Goal: Transaction & Acquisition: Purchase product/service

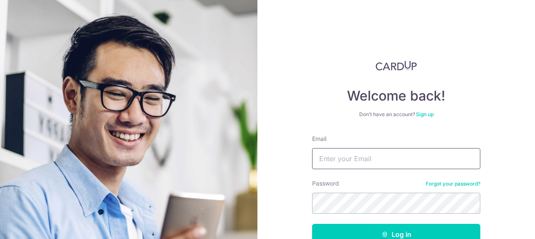
click at [339, 158] on input "Email" at bounding box center [396, 158] width 168 height 21
type input "belin.poh@gmail.com"
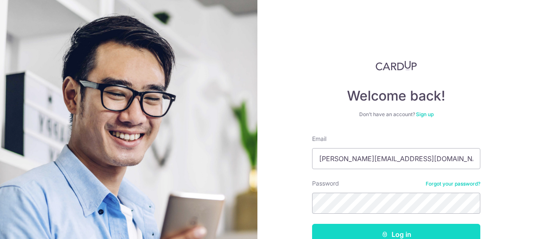
click at [414, 229] on button "Log in" at bounding box center [396, 234] width 168 height 21
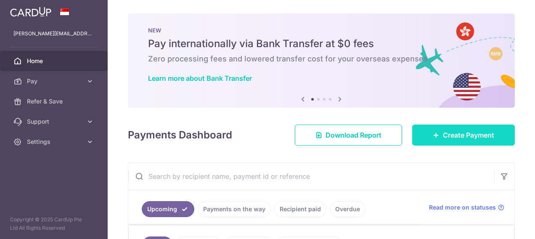
click at [475, 132] on span "Create Payment" at bounding box center [468, 135] width 51 height 10
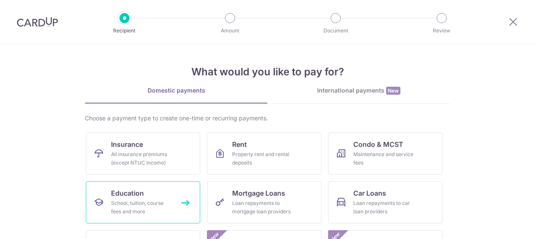
click at [122, 204] on div "School, tuition, course fees and more" at bounding box center [141, 207] width 61 height 17
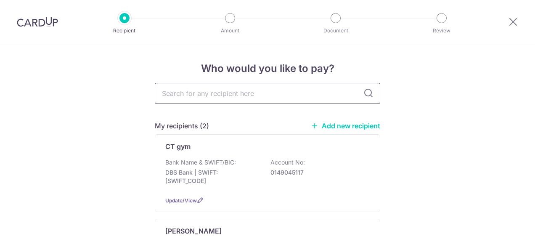
click at [207, 95] on input "text" at bounding box center [267, 93] width 225 height 21
type input "vita"
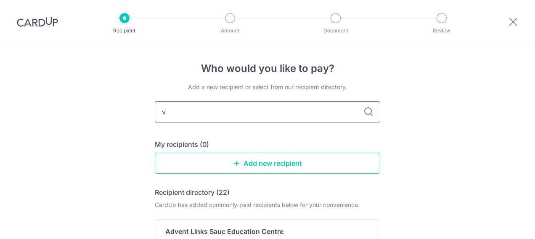
click at [193, 112] on input "v" at bounding box center [267, 111] width 225 height 21
click at [174, 108] on input "v" at bounding box center [267, 111] width 225 height 21
type input "vitamindz"
click at [368, 114] on icon at bounding box center [368, 112] width 10 height 10
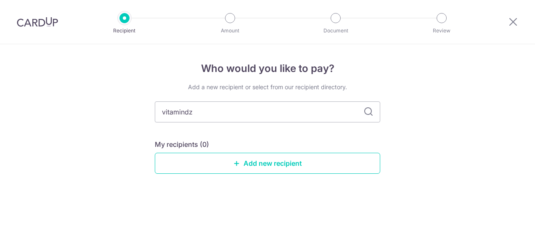
click at [369, 109] on icon at bounding box center [368, 112] width 10 height 10
click at [269, 161] on link "Add new recipient" at bounding box center [267, 163] width 225 height 21
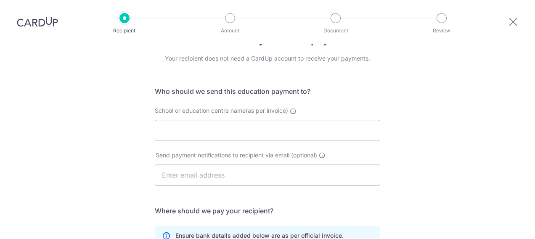
scroll to position [42, 0]
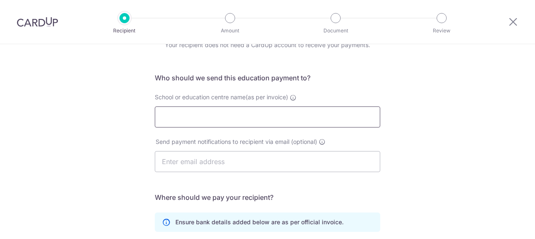
click at [255, 119] on input "School or education centre name(as per invoice)" at bounding box center [267, 116] width 225 height 21
type input "Vitamindz"
click at [195, 159] on input "text" at bounding box center [267, 161] width 225 height 21
type input "[PERSON_NAME][EMAIL_ADDRESS][DOMAIN_NAME]"
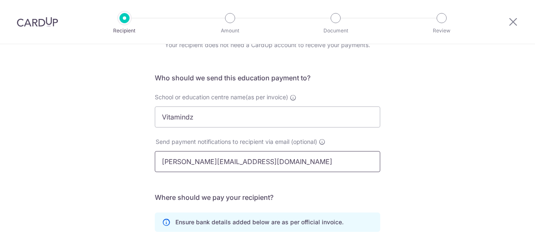
type input "Belin"
click at [429, 166] on div "Who would you like to pay? Your recipient does not need a CardUp account to rec…" at bounding box center [267, 202] width 535 height 400
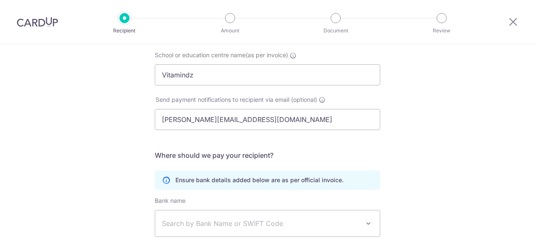
scroll to position [126, 0]
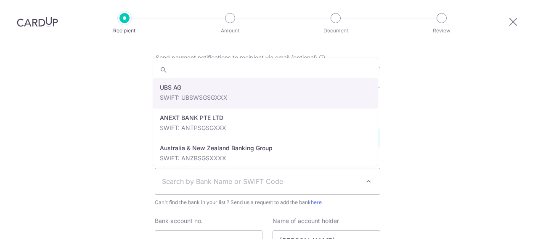
click at [258, 179] on span "Search by Bank Name or SWIFT Code" at bounding box center [261, 181] width 198 height 10
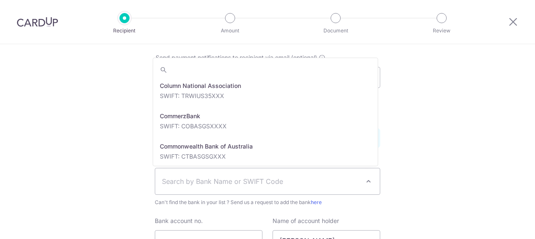
scroll to position [630, 0]
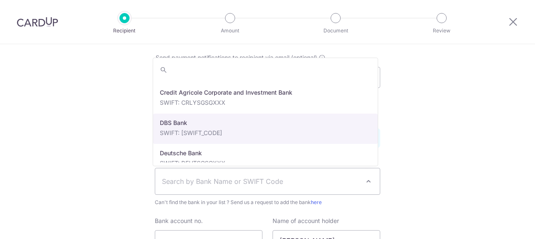
click at [280, 134] on p "Ensure bank details added below are as per official invoice." at bounding box center [259, 138] width 168 height 8
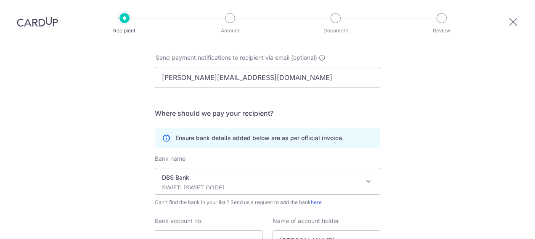
select select "6"
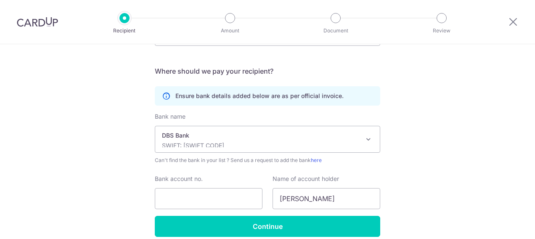
click at [167, 121] on div "Bank name Select Bank UBS AG ANEXT BANK PTE LTD Australia & New Zealand Banking…" at bounding box center [267, 138] width 225 height 52
click at [184, 196] on input "Bank account no." at bounding box center [209, 198] width 108 height 21
type input "027-908105-8"
drag, startPoint x: 296, startPoint y: 202, endPoint x: 300, endPoint y: 200, distance: 4.7
click at [296, 202] on input "Belin" at bounding box center [326, 198] width 108 height 21
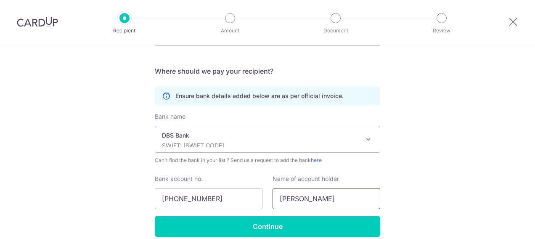
drag, startPoint x: 301, startPoint y: 198, endPoint x: 269, endPoint y: 199, distance: 32.8
click at [269, 199] on div "Name of account holder Belin" at bounding box center [326, 191] width 118 height 34
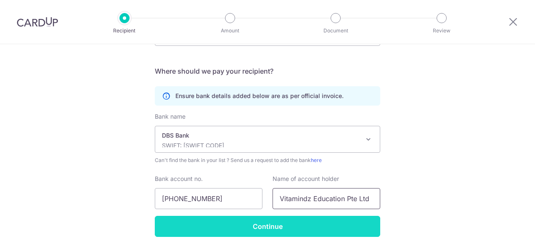
type input "Vitamindz Education Pte Ltd"
click at [281, 220] on input "Continue" at bounding box center [267, 226] width 225 height 21
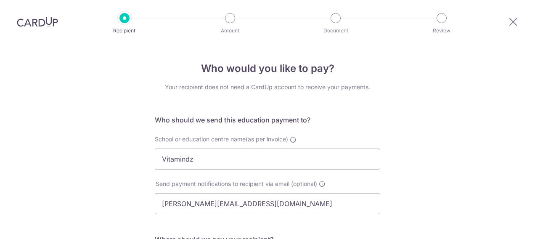
scroll to position [225, 0]
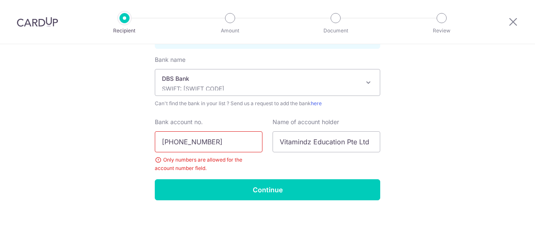
drag, startPoint x: 202, startPoint y: 140, endPoint x: 192, endPoint y: 142, distance: 10.2
click at [202, 140] on input "027-908105-8" at bounding box center [209, 141] width 108 height 21
click at [175, 140] on input "027-908105-8" at bounding box center [209, 141] width 108 height 21
click at [198, 140] on input "027908105-8" at bounding box center [209, 141] width 108 height 21
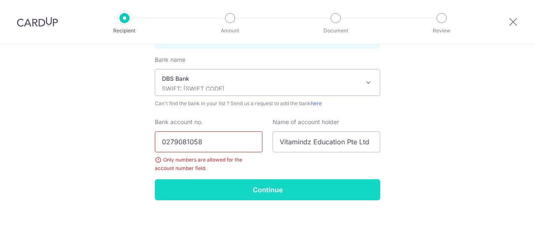
type input "0279081058"
click at [262, 187] on input "Continue" at bounding box center [267, 189] width 225 height 21
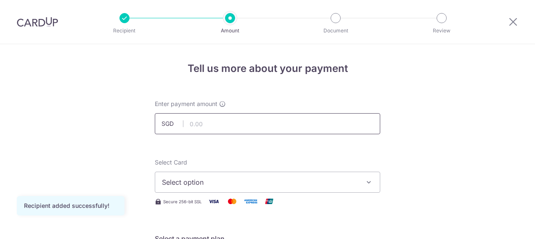
click at [243, 124] on input "text" at bounding box center [267, 123] width 225 height 21
type input "937.40"
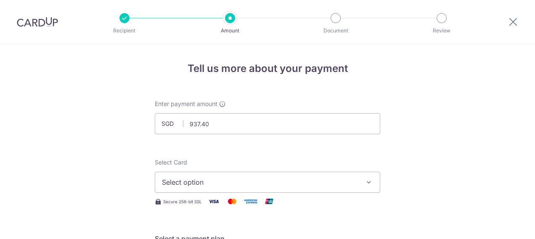
click at [219, 182] on span "Select option" at bounding box center [260, 182] width 196 height 10
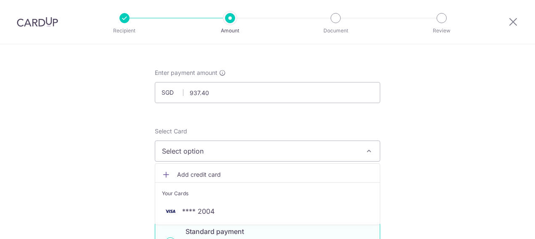
scroll to position [42, 0]
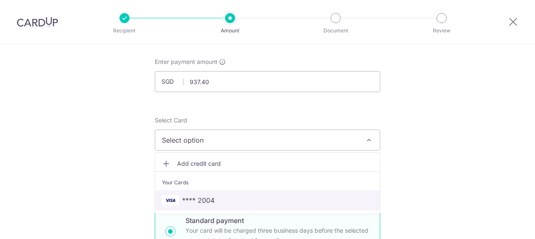
drag, startPoint x: 211, startPoint y: 195, endPoint x: 451, endPoint y: 169, distance: 241.1
click at [211, 195] on span "**** 2004" at bounding box center [198, 200] width 32 height 10
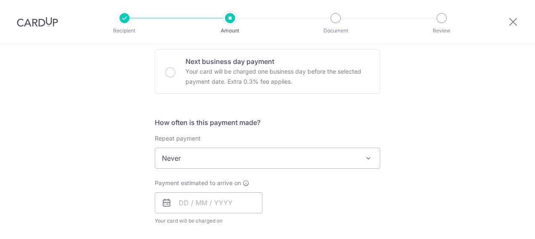
scroll to position [294, 0]
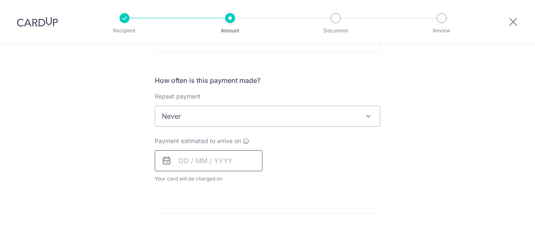
click at [208, 152] on input "text" at bounding box center [209, 160] width 108 height 21
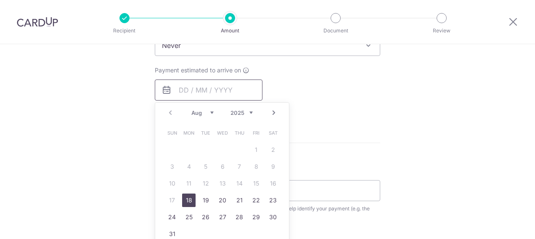
scroll to position [378, 0]
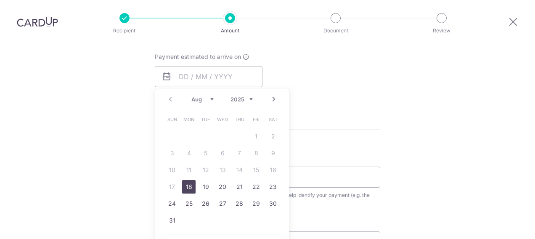
click at [186, 184] on link "18" at bounding box center [188, 186] width 13 height 13
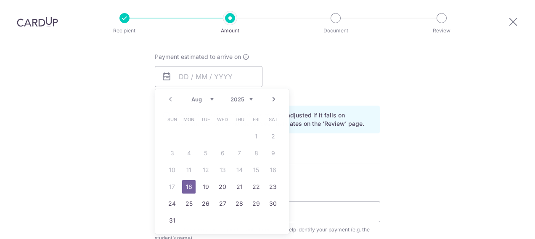
type input "[DATE]"
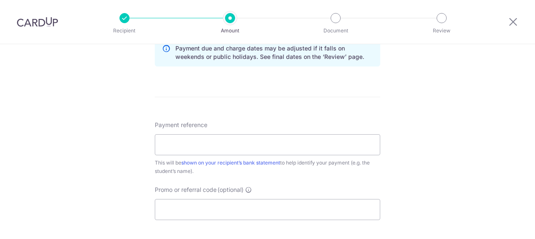
scroll to position [462, 0]
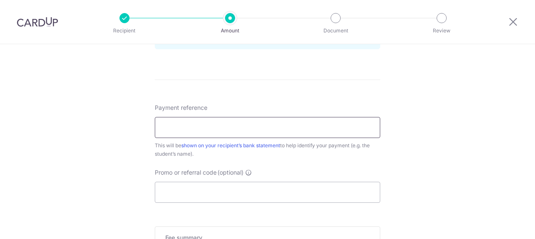
click at [214, 119] on input "Payment reference" at bounding box center [267, 127] width 225 height 21
type input "[PERSON_NAME]"
click at [173, 184] on input "Promo or referral code (optional)" at bounding box center [267, 192] width 225 height 21
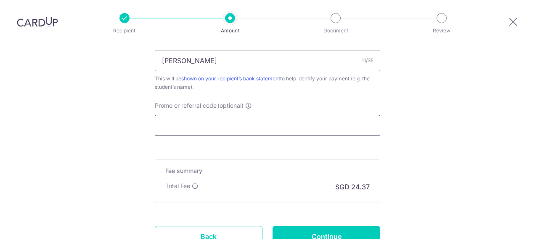
scroll to position [546, 0]
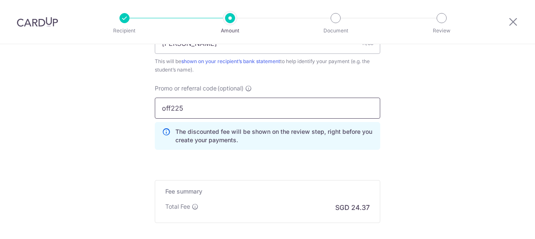
type input "off225"
click button "Add Card" at bounding box center [0, 0] width 0 height 0
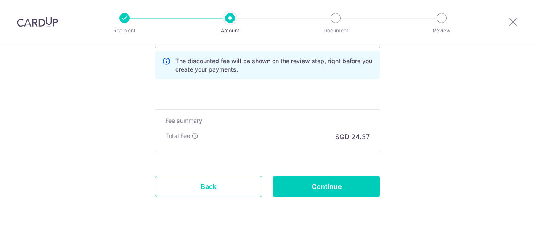
scroll to position [630, 0]
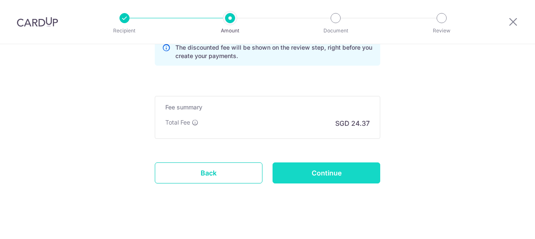
click at [347, 168] on input "Continue" at bounding box center [326, 172] width 108 height 21
type input "Create Schedule"
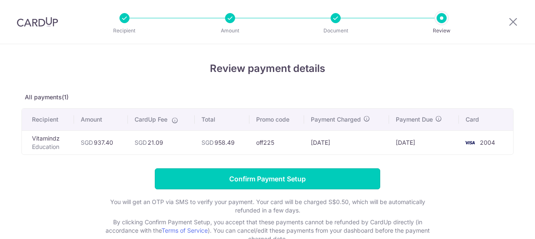
click at [318, 172] on input "Confirm Payment Setup" at bounding box center [267, 178] width 225 height 21
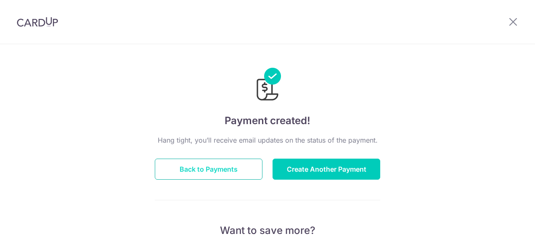
click at [184, 165] on button "Back to Payments" at bounding box center [209, 168] width 108 height 21
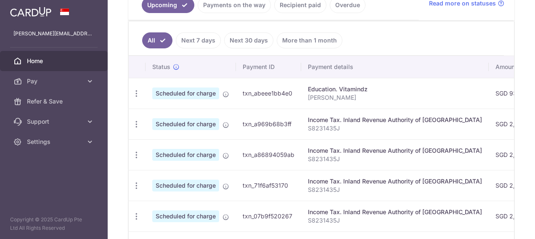
scroll to position [162, 0]
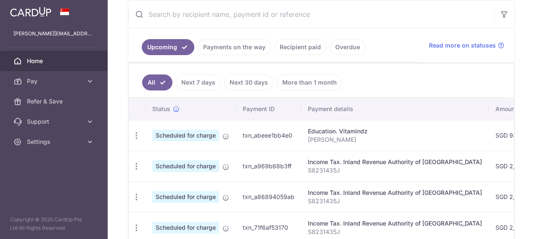
drag, startPoint x: 299, startPoint y: 46, endPoint x: 305, endPoint y: 46, distance: 5.5
click at [299, 46] on link "Recipient paid" at bounding box center [300, 47] width 52 height 16
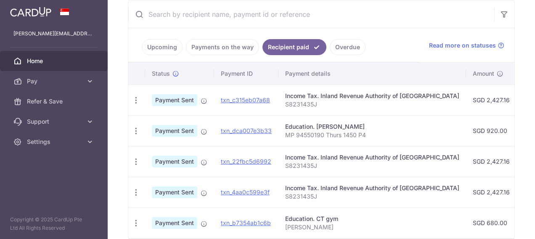
scroll to position [203, 0]
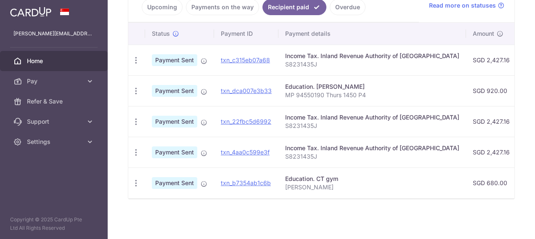
drag, startPoint x: 151, startPoint y: 238, endPoint x: 173, endPoint y: 239, distance: 21.9
click at [173, 238] on html "[PERSON_NAME][EMAIL_ADDRESS][DOMAIN_NAME] Home Pay Payments Recipients Cards Re…" at bounding box center [267, 119] width 535 height 239
drag, startPoint x: 327, startPoint y: 194, endPoint x: 367, endPoint y: 193, distance: 40.8
click at [367, 193] on td "Education. CT gym [PERSON_NAME]" at bounding box center [371, 182] width 187 height 31
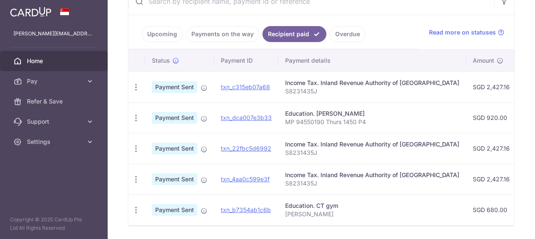
scroll to position [161, 0]
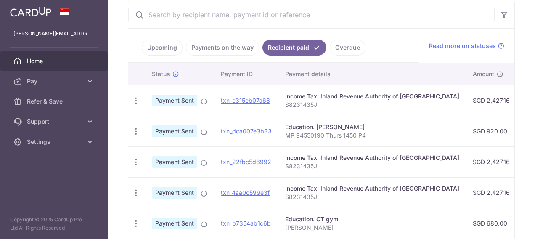
click at [154, 50] on link "Upcoming" at bounding box center [162, 48] width 41 height 16
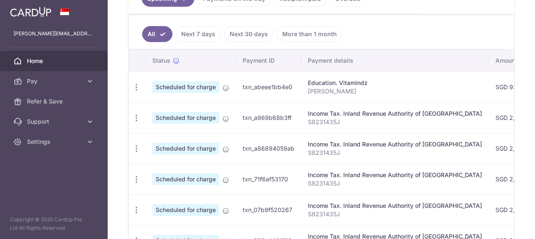
scroll to position [204, 0]
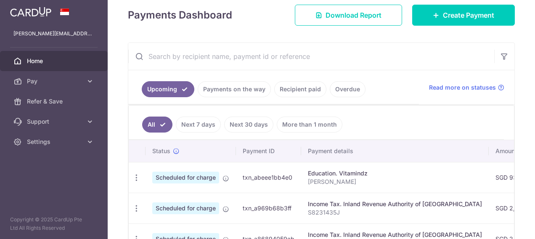
click at [201, 122] on link "Next 7 days" at bounding box center [198, 124] width 45 height 16
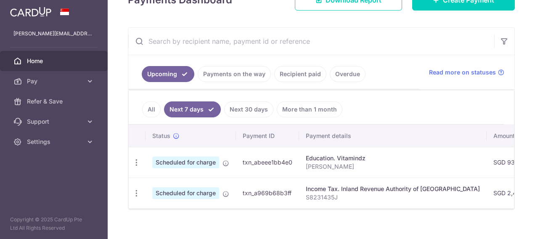
scroll to position [147, 0]
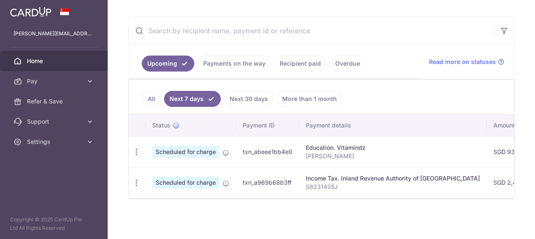
click at [244, 64] on link "Payments on the way" at bounding box center [234, 63] width 73 height 16
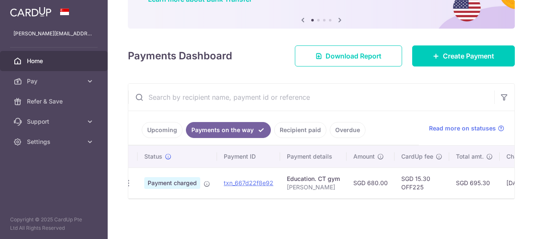
scroll to position [0, 0]
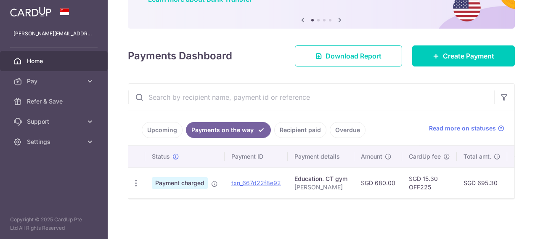
click at [163, 128] on link "Upcoming" at bounding box center [162, 130] width 41 height 16
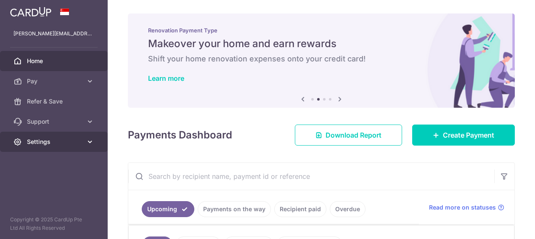
click at [65, 145] on link "Settings" at bounding box center [54, 142] width 108 height 20
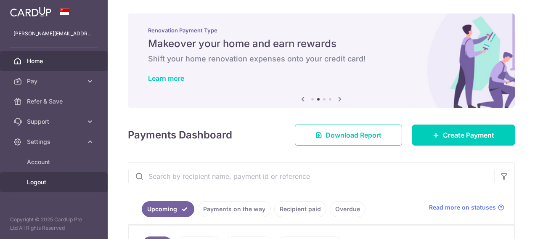
click at [51, 178] on span "Logout" at bounding box center [54, 182] width 55 height 8
